Goal: Information Seeking & Learning: Learn about a topic

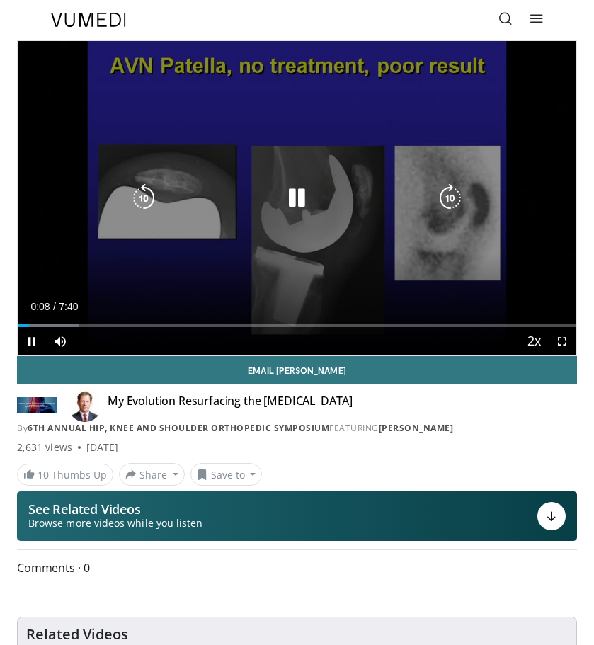
click at [287, 197] on icon "Video Player" at bounding box center [297, 198] width 28 height 28
